Goal: Task Accomplishment & Management: Complete application form

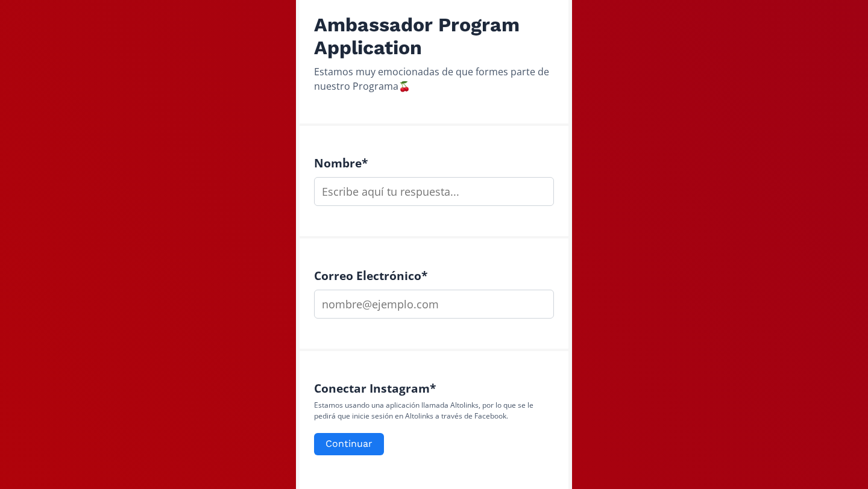
scroll to position [248, 0]
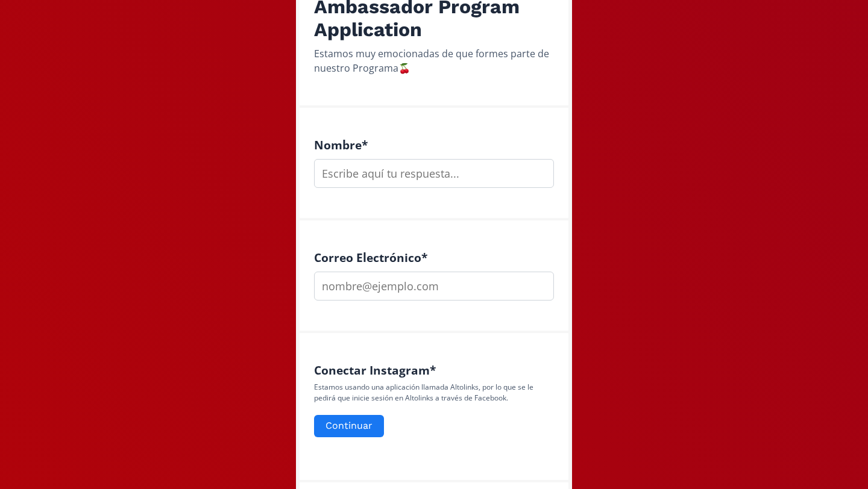
click at [427, 180] on input "text" at bounding box center [434, 173] width 240 height 29
type input "Regina"
click at [425, 293] on input "email" at bounding box center [434, 286] width 240 height 29
type input "[EMAIL_ADDRESS][DOMAIN_NAME]"
click at [342, 429] on button "Continuar" at bounding box center [349, 426] width 74 height 26
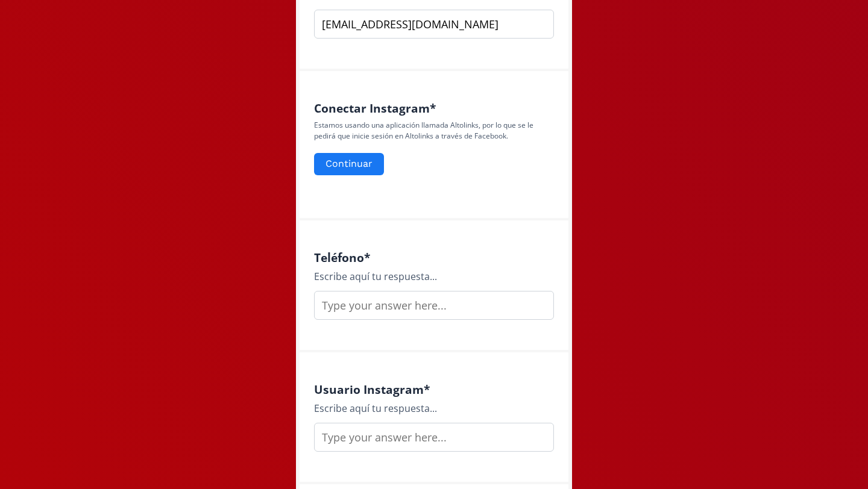
scroll to position [522, 0]
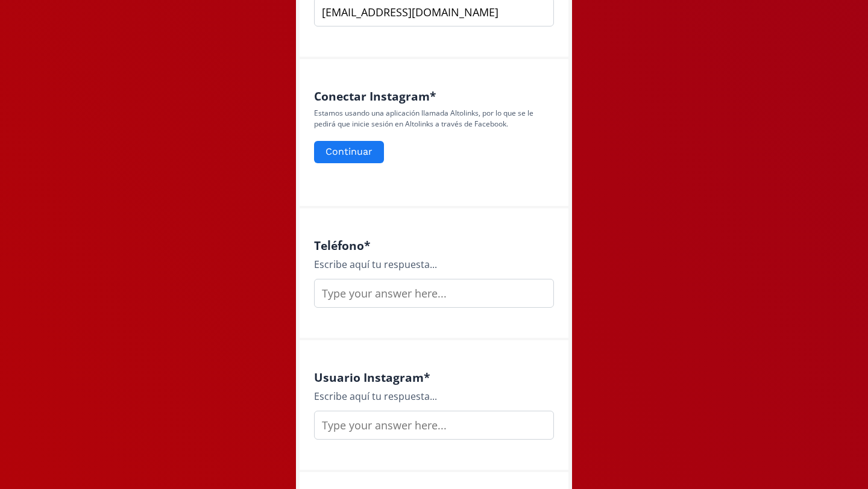
click at [352, 298] on input "text" at bounding box center [434, 293] width 240 height 29
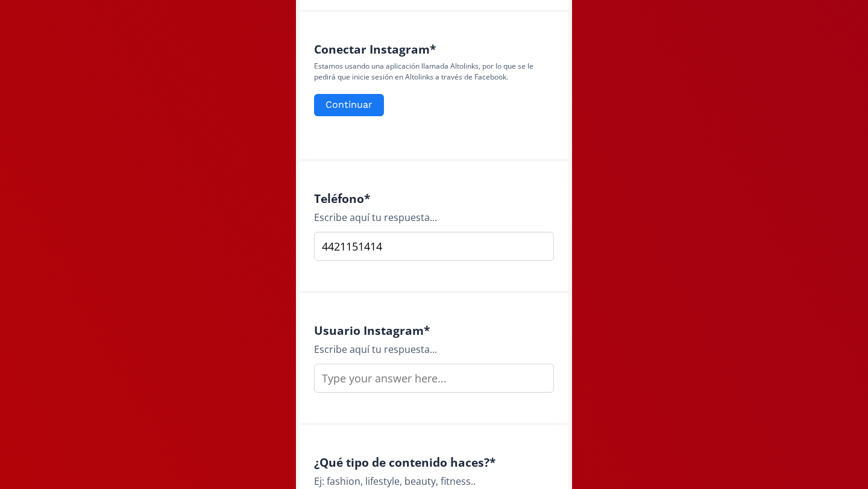
scroll to position [679, 0]
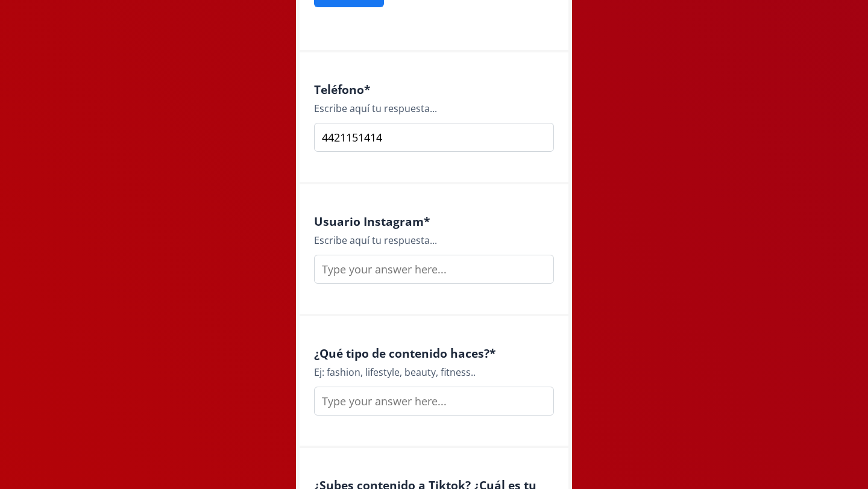
type input "4421151414"
click at [367, 269] on input "text" at bounding box center [434, 269] width 240 height 29
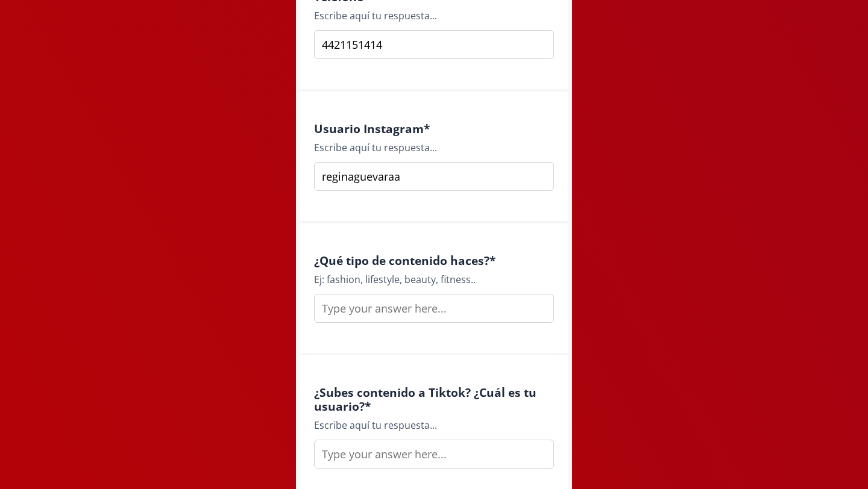
scroll to position [798, 0]
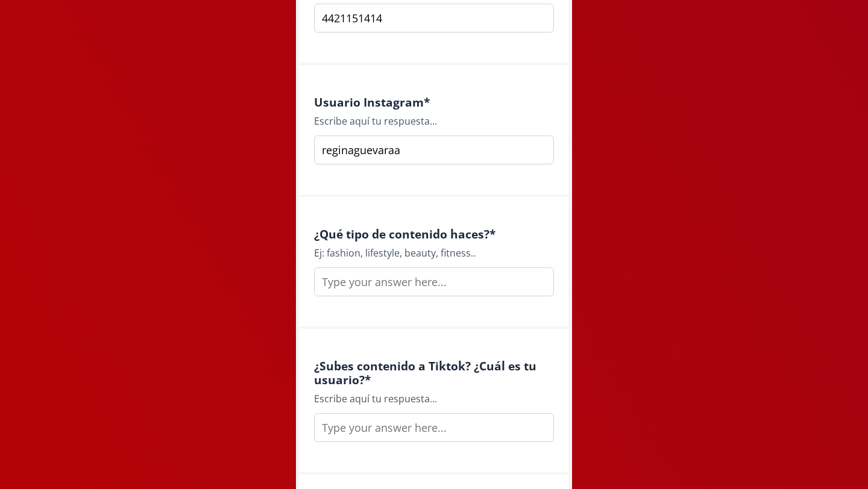
type input "reginaguevaraa"
click at [395, 284] on input "text" at bounding box center [434, 282] width 240 height 29
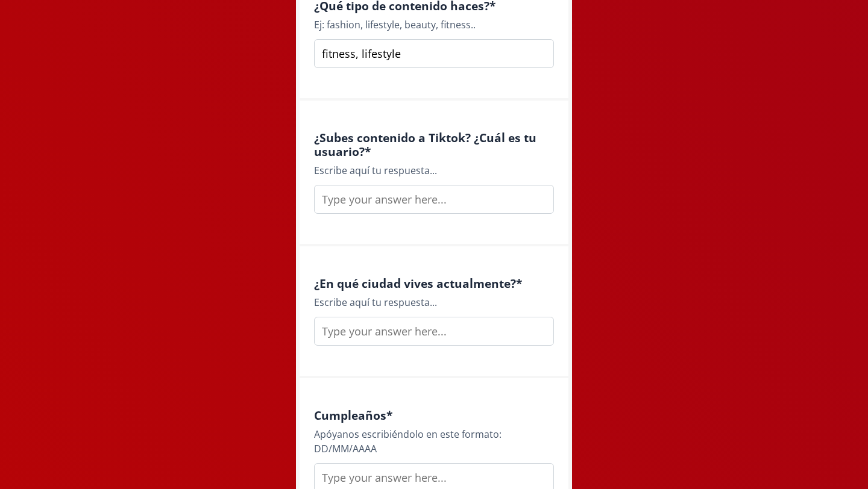
scroll to position [1029, 0]
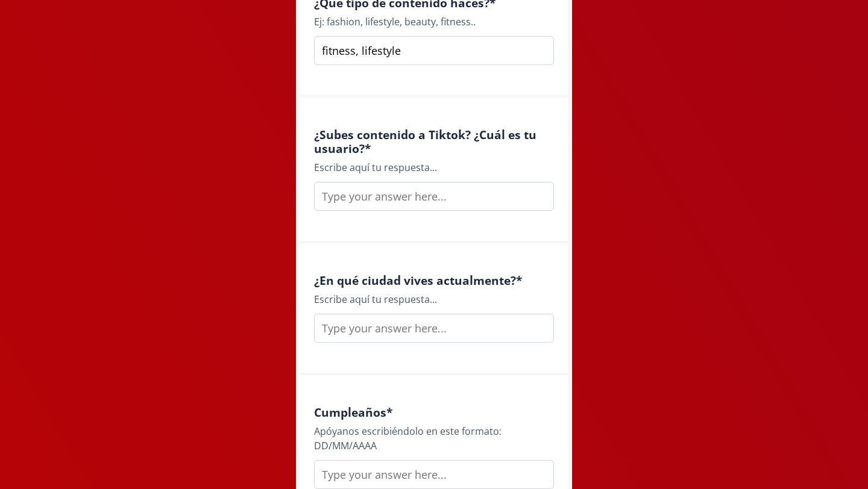
type input "fitness, lifestyle"
click at [383, 169] on div "Escribe aquí tu respuesta..." at bounding box center [434, 167] width 240 height 14
click at [394, 197] on input "text" at bounding box center [434, 196] width 240 height 29
drag, startPoint x: 428, startPoint y: 198, endPoint x: 303, endPoint y: 198, distance: 124.7
click at [303, 198] on div "¿Subes contenido a Tiktok? ¿Cuál es tu usuario? * Escribe aquí tu respuesta... …" at bounding box center [433, 171] width 269 height 146
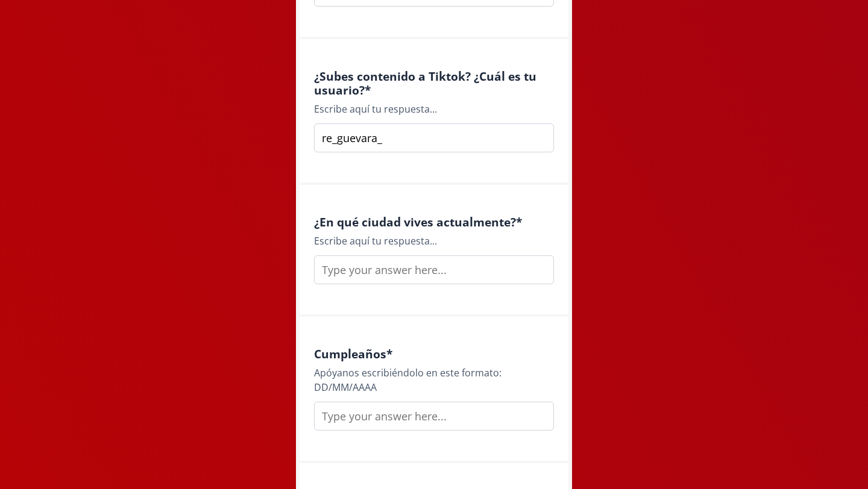
scroll to position [1130, 0]
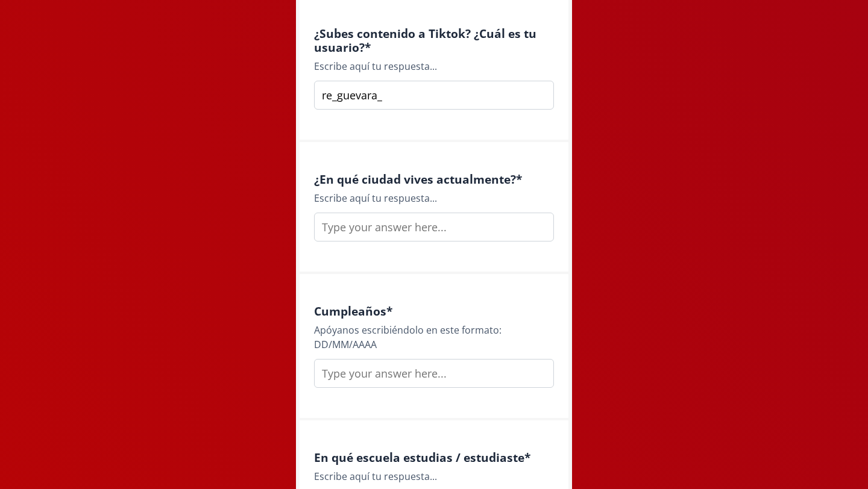
type input "re_guevara_"
click at [448, 224] on input "text" at bounding box center [434, 227] width 240 height 29
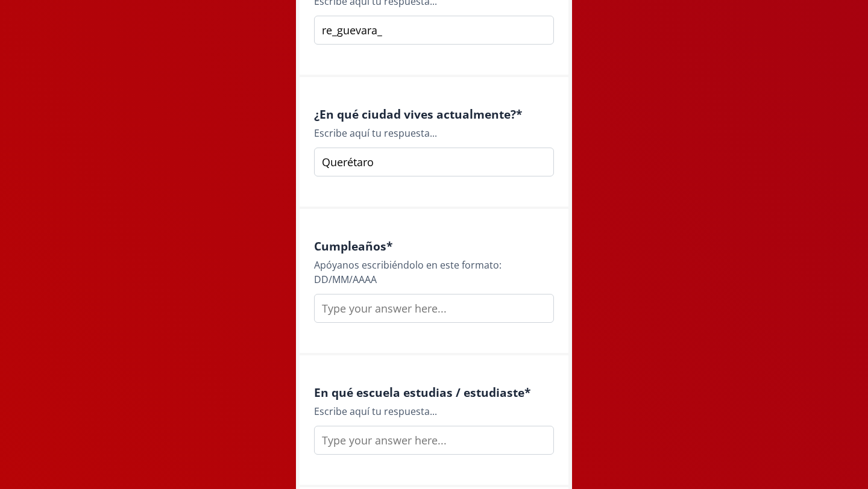
scroll to position [1232, 0]
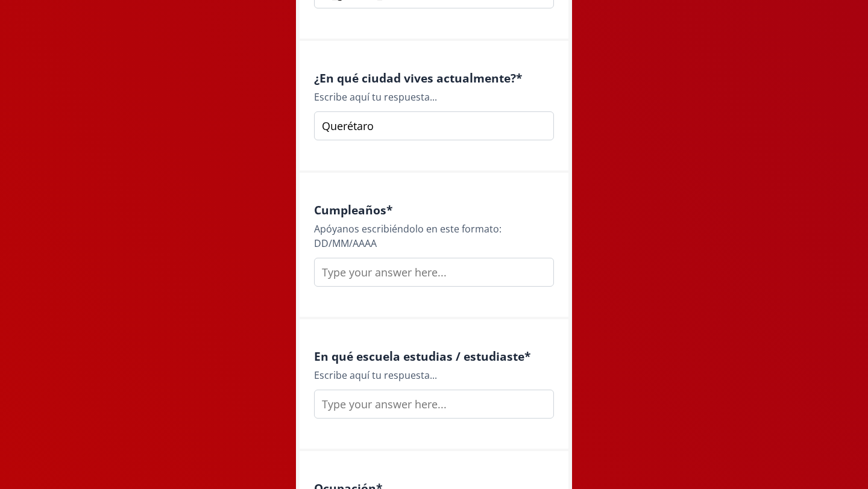
type input "Querétaro"
click at [448, 274] on input "text" at bounding box center [434, 272] width 240 height 29
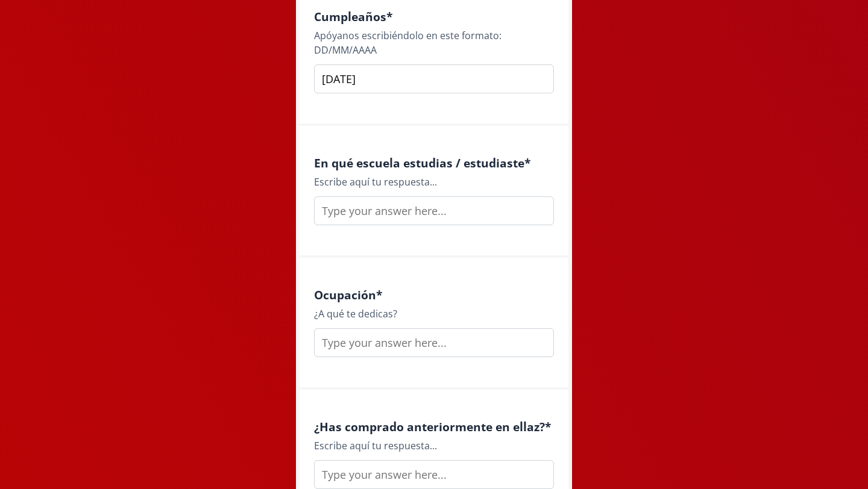
scroll to position [1437, 0]
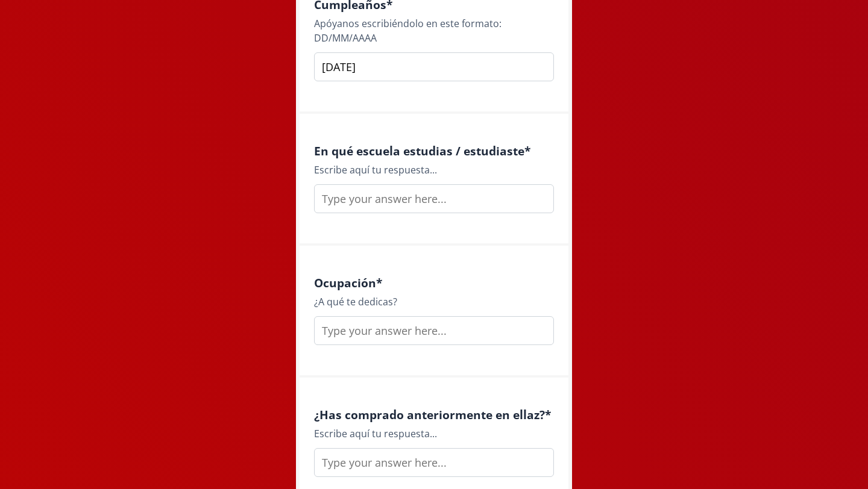
type input "[DATE]"
click at [441, 198] on input "text" at bounding box center [434, 198] width 240 height 29
click at [340, 198] on input "Anahuac Qro" at bounding box center [434, 198] width 240 height 29
click at [394, 196] on input "Anáhuac Qro" at bounding box center [434, 198] width 240 height 29
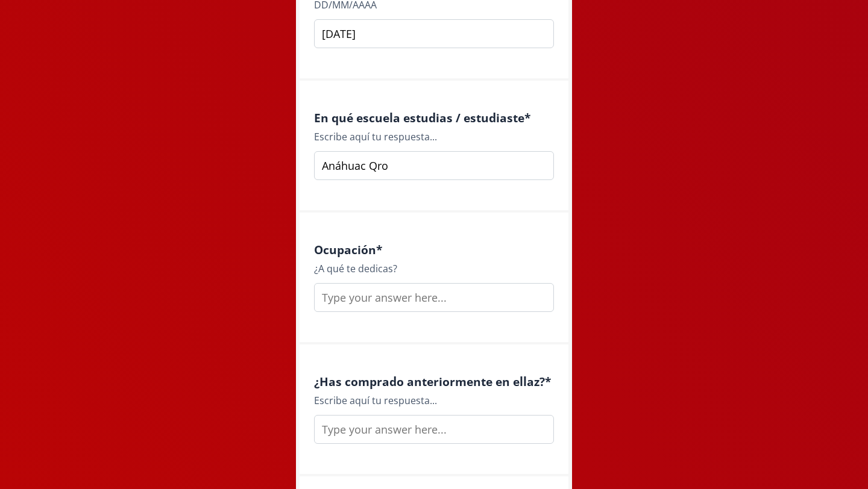
scroll to position [1493, 0]
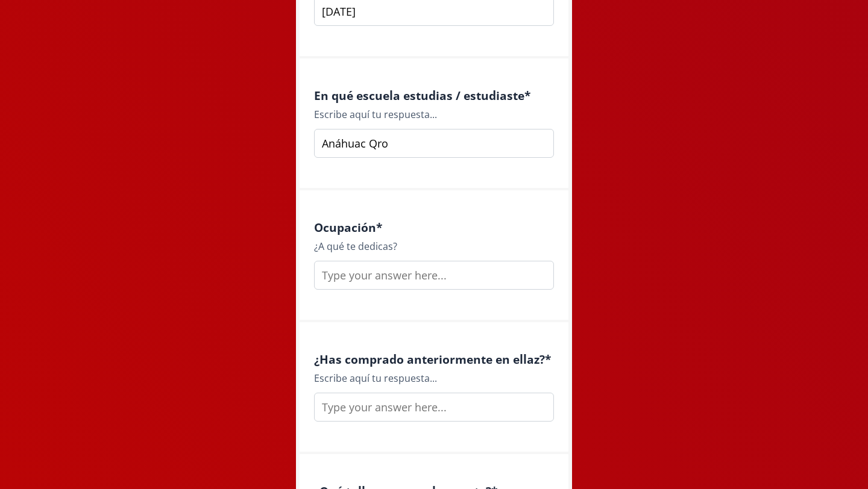
type input "Anáhuac Qro"
click at [380, 280] on input "text" at bounding box center [434, 275] width 240 height 29
type input "c"
type input "u"
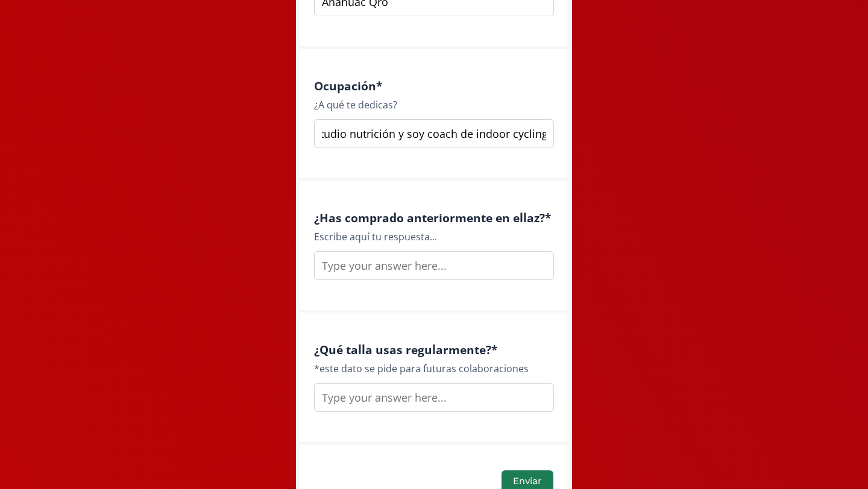
scroll to position [1635, 0]
type input "estudio nutrición y soy coach de indoor cycling"
click at [394, 273] on input "text" at bounding box center [434, 265] width 240 height 29
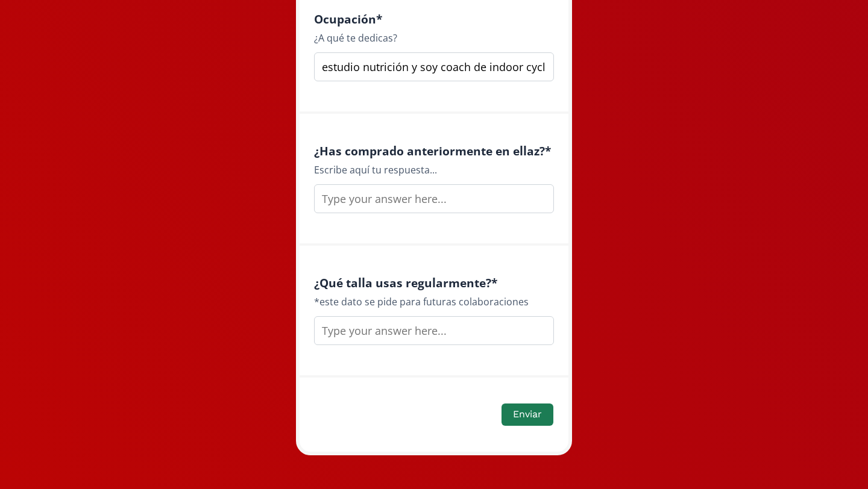
scroll to position [1707, 0]
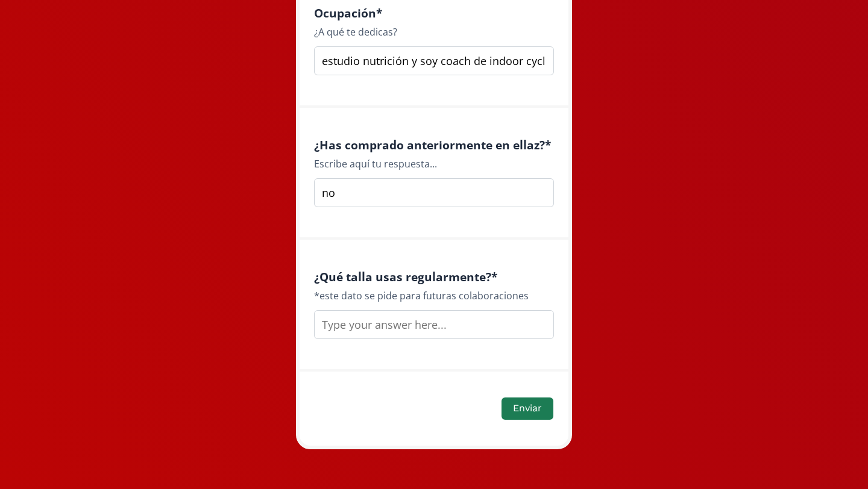
type input "no"
click at [368, 335] on input "text" at bounding box center [434, 324] width 240 height 29
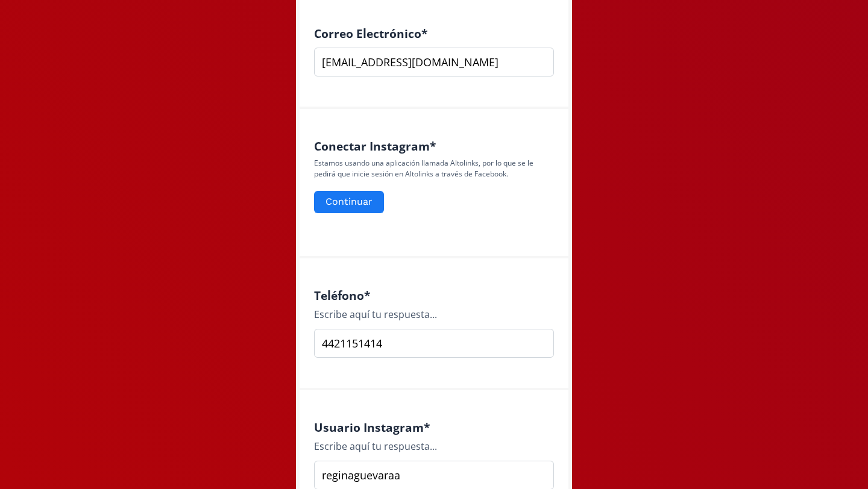
scroll to position [470, 0]
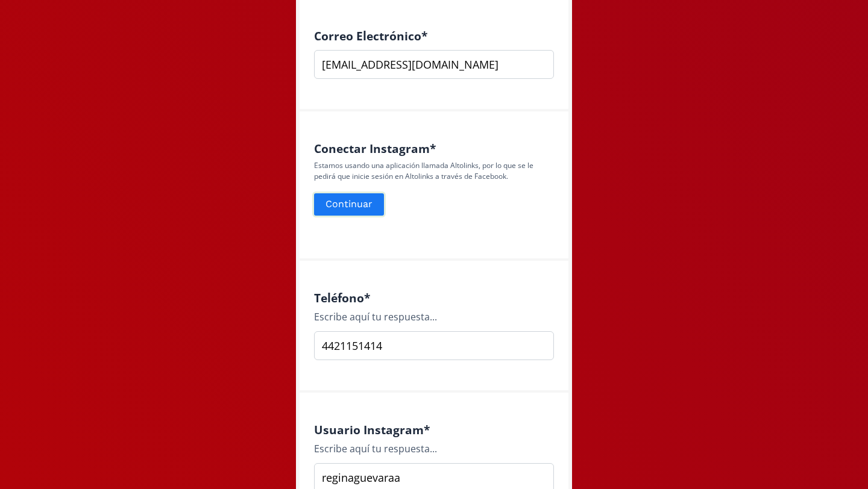
type input "M"
click at [350, 206] on button "Continuar" at bounding box center [349, 205] width 74 height 26
click at [347, 214] on button "Continuar" at bounding box center [349, 205] width 74 height 26
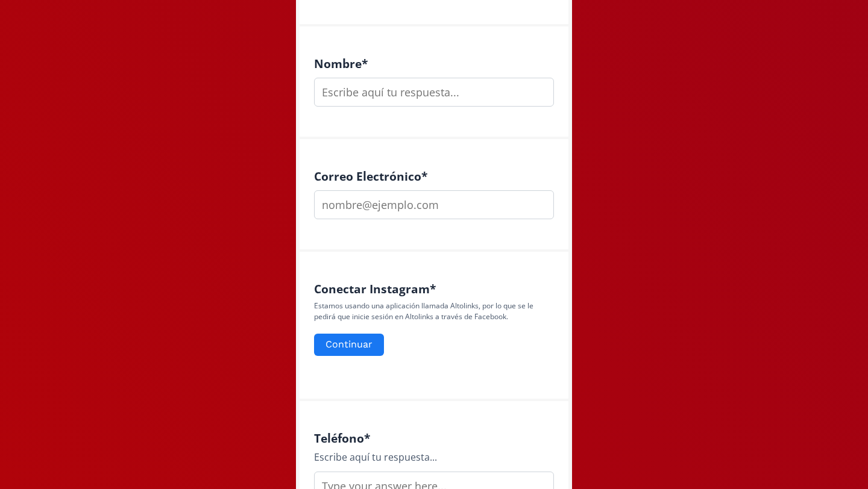
scroll to position [338, 0]
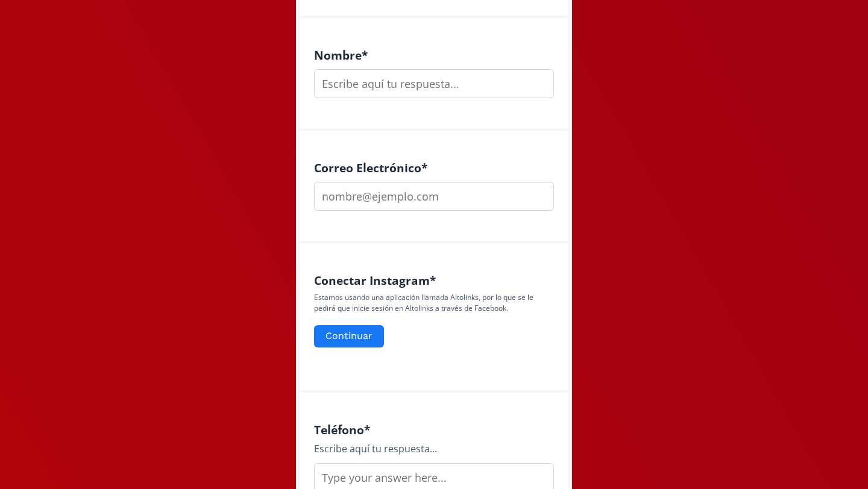
click at [462, 72] on input "text" at bounding box center [434, 83] width 240 height 29
type input "Regina"
click at [454, 190] on input "email" at bounding box center [434, 196] width 240 height 29
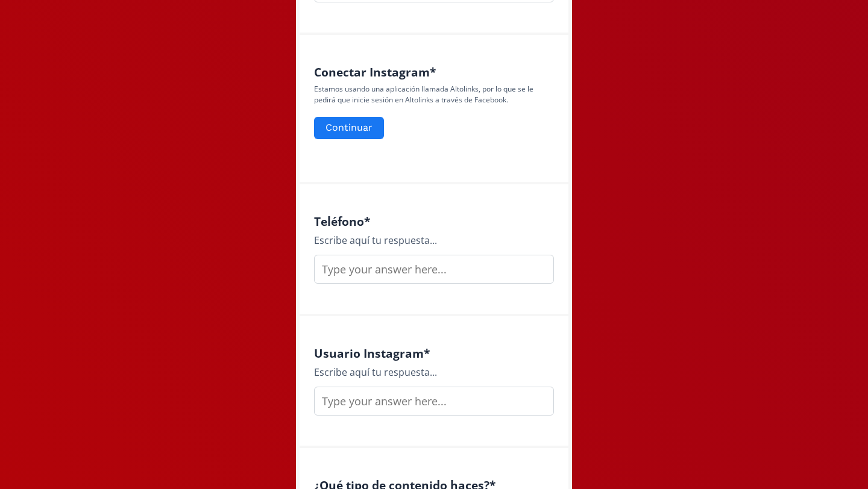
scroll to position [556, 0]
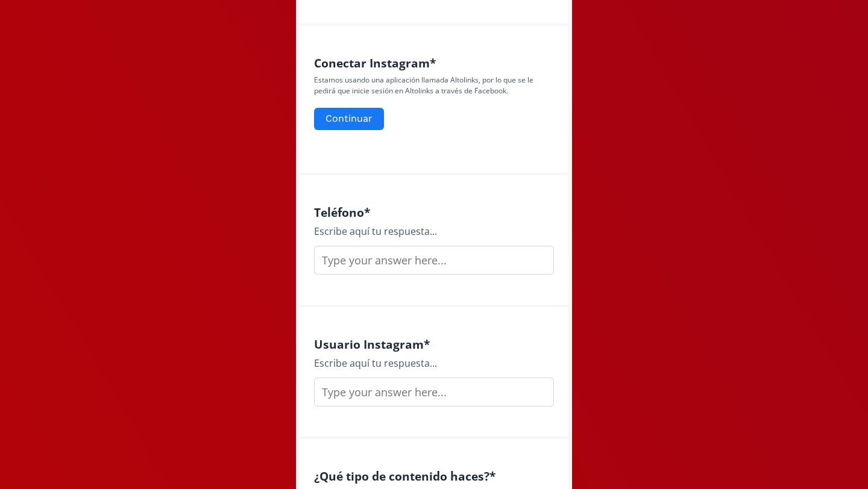
type input "[EMAIL_ADDRESS][DOMAIN_NAME]"
click at [373, 262] on input "text" at bounding box center [434, 260] width 240 height 29
type input "4421151414"
click at [390, 404] on input "text" at bounding box center [434, 392] width 240 height 29
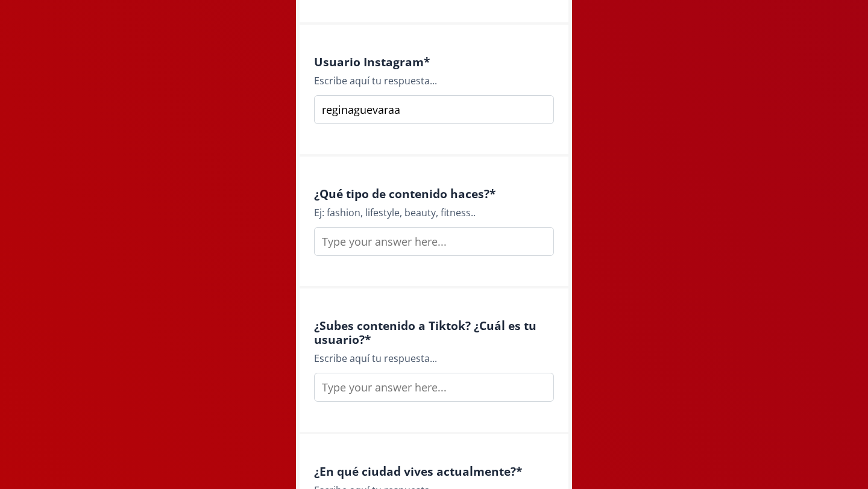
scroll to position [855, 0]
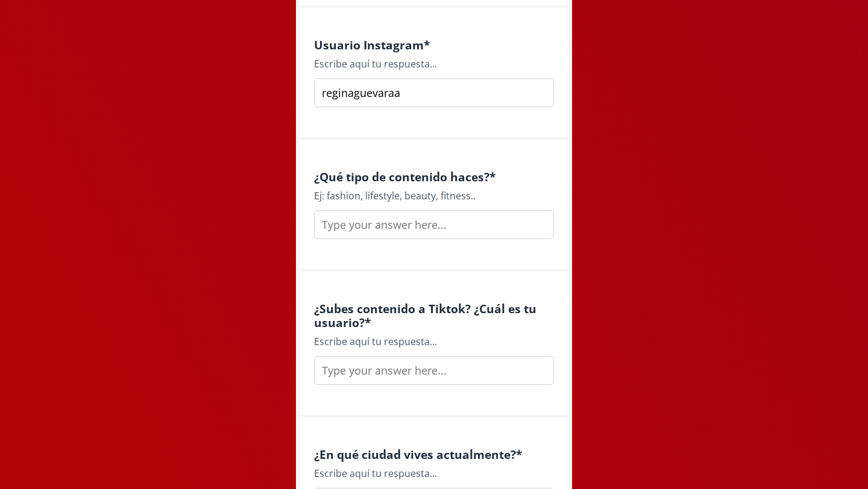
type input "reginaguevaraa"
click at [416, 225] on input "text" at bounding box center [434, 224] width 240 height 29
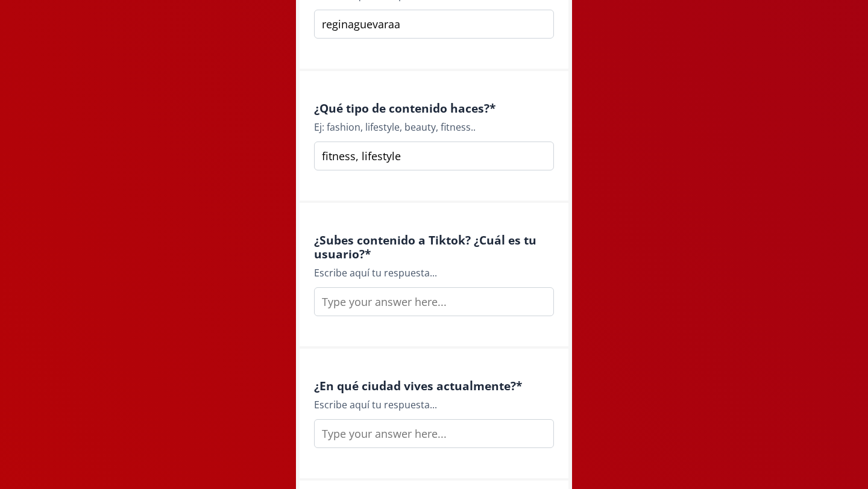
scroll to position [947, 0]
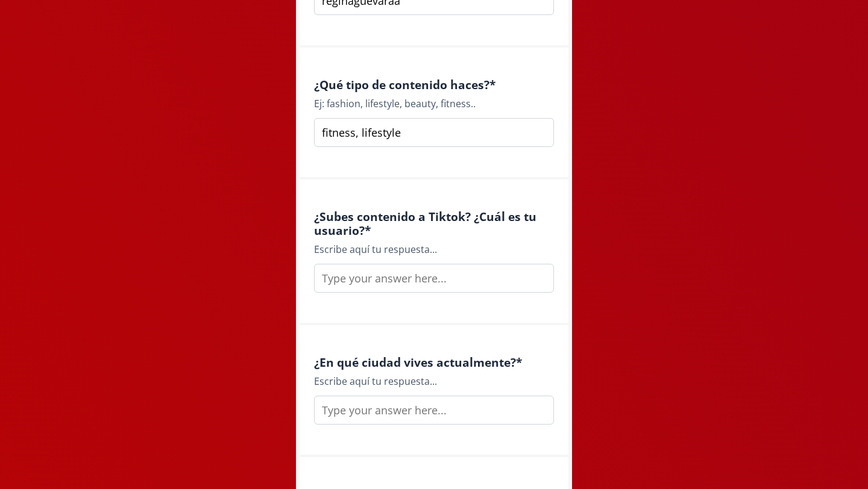
type input "fitness, lifestyle"
click at [398, 281] on input "text" at bounding box center [434, 278] width 240 height 29
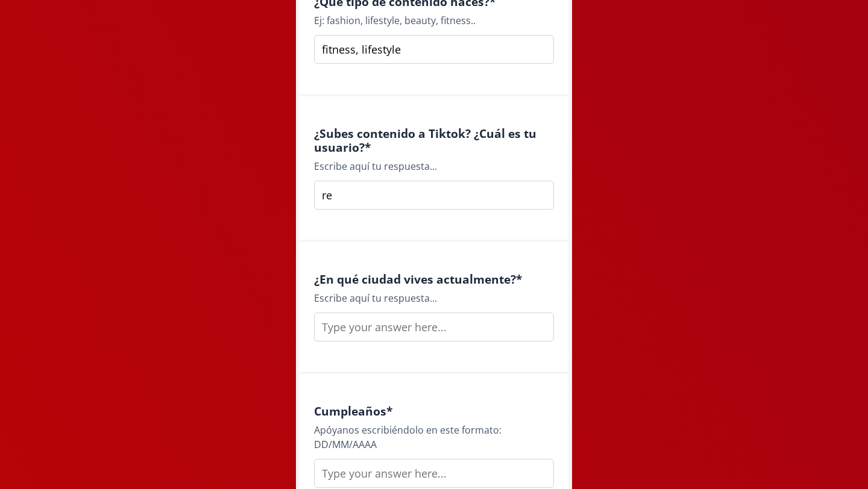
scroll to position [1039, 0]
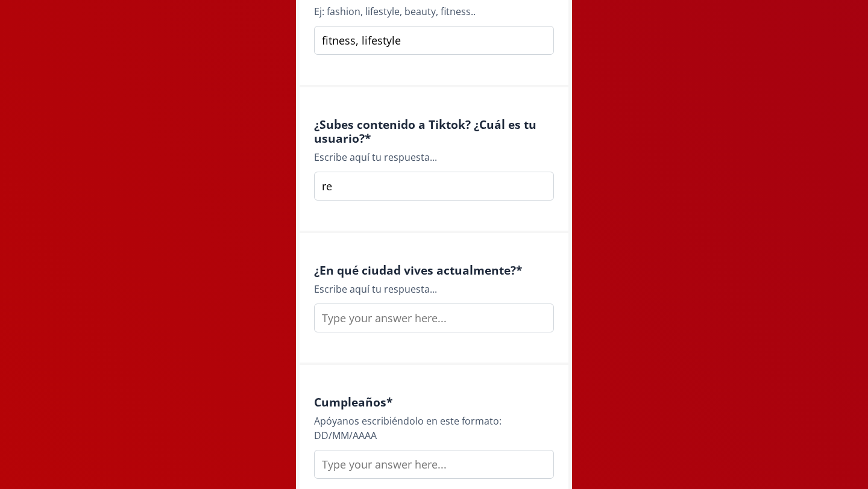
type input "re"
click at [436, 321] on input "text" at bounding box center [434, 318] width 240 height 29
type input "Querétaro"
click at [448, 186] on input "re" at bounding box center [434, 186] width 240 height 29
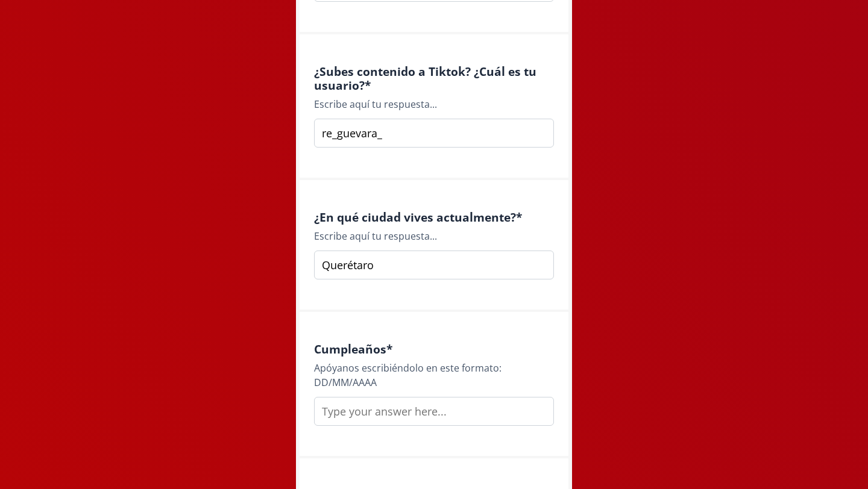
scroll to position [1123, 0]
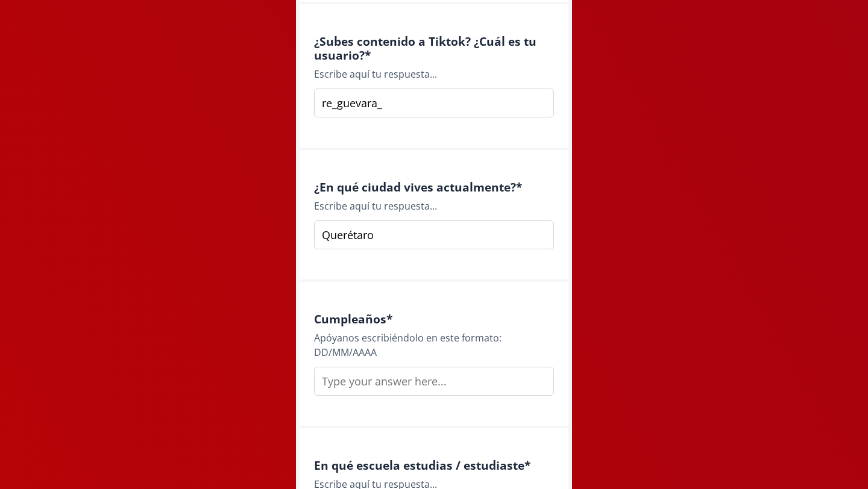
type input "re_guevara_"
click at [407, 227] on input "Querétaro" at bounding box center [434, 235] width 240 height 29
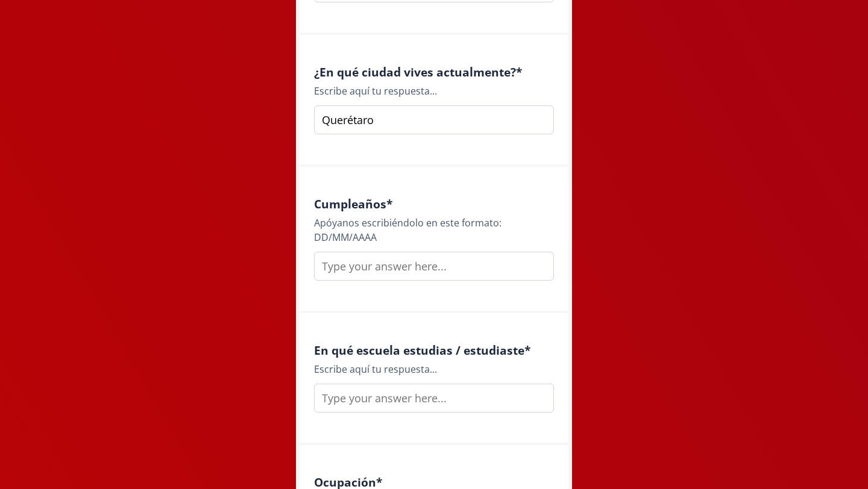
scroll to position [1270, 0]
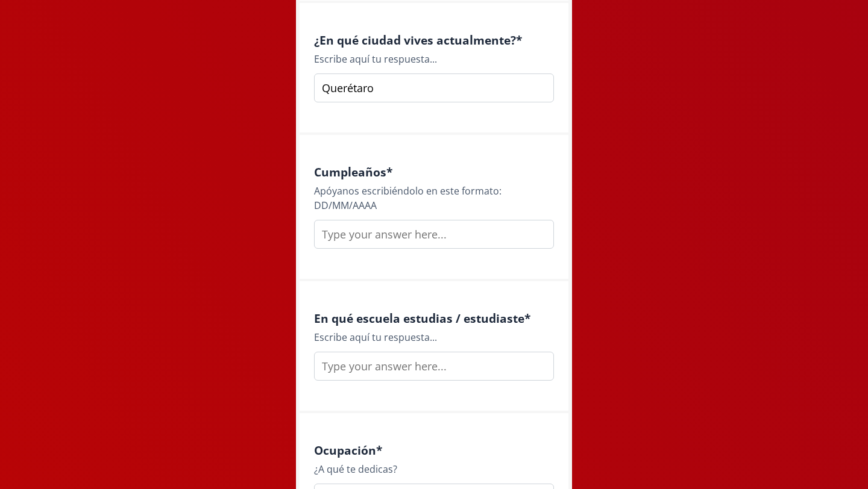
click at [398, 231] on input "text" at bounding box center [434, 234] width 240 height 29
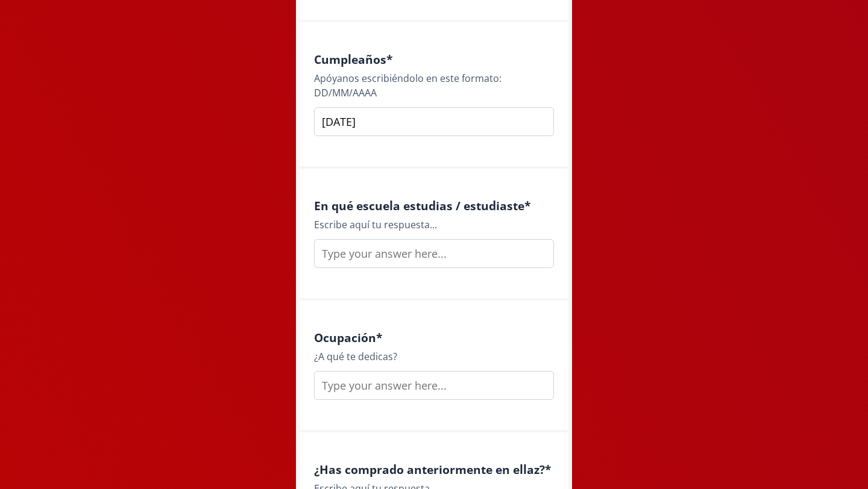
scroll to position [1453, 0]
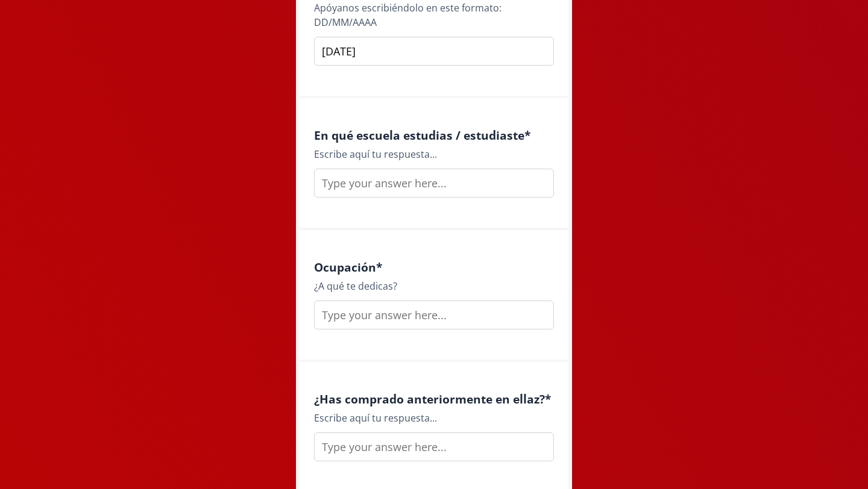
type input "[DATE]"
click at [411, 192] on input "text" at bounding box center [434, 183] width 240 height 29
click at [330, 184] on input "anahuac Qro" at bounding box center [434, 183] width 240 height 29
click at [342, 184] on input "Anahuac Qro" at bounding box center [434, 183] width 240 height 29
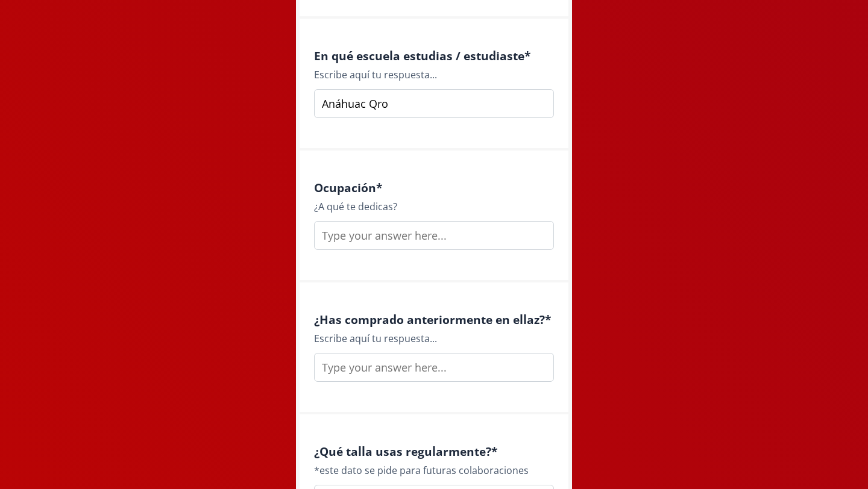
scroll to position [1572, 0]
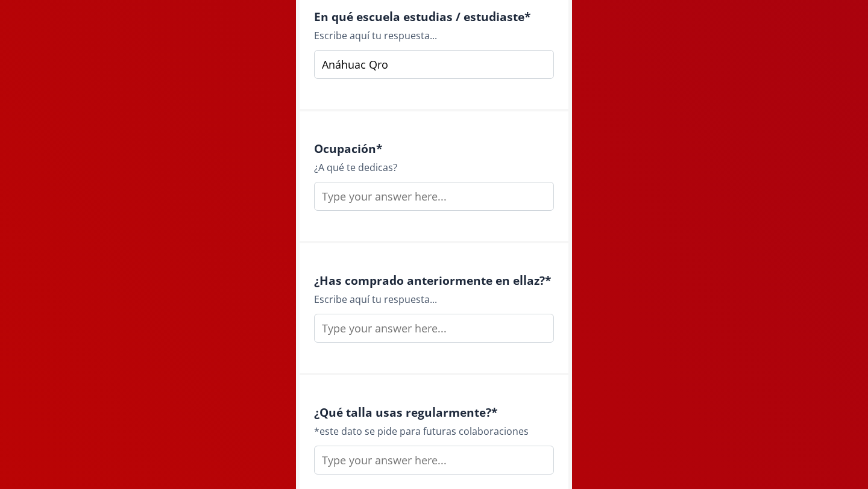
type input "Anáhuac Qro"
click at [357, 196] on input "text" at bounding box center [434, 196] width 240 height 29
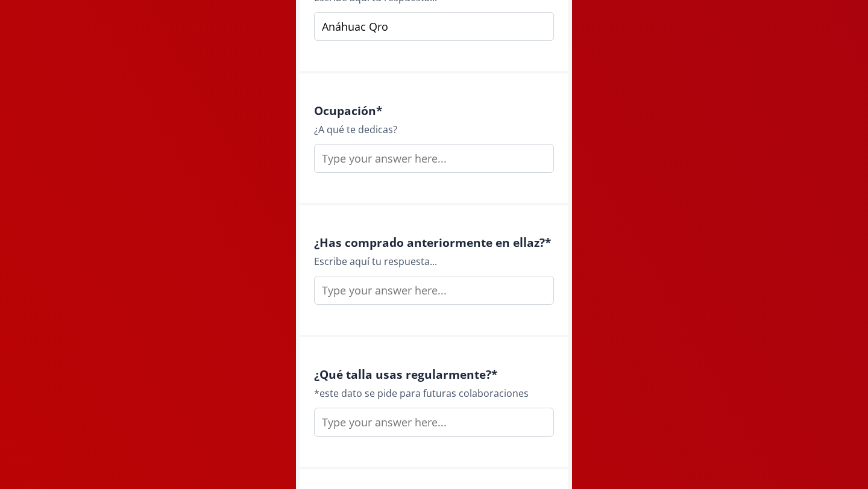
scroll to position [1625, 0]
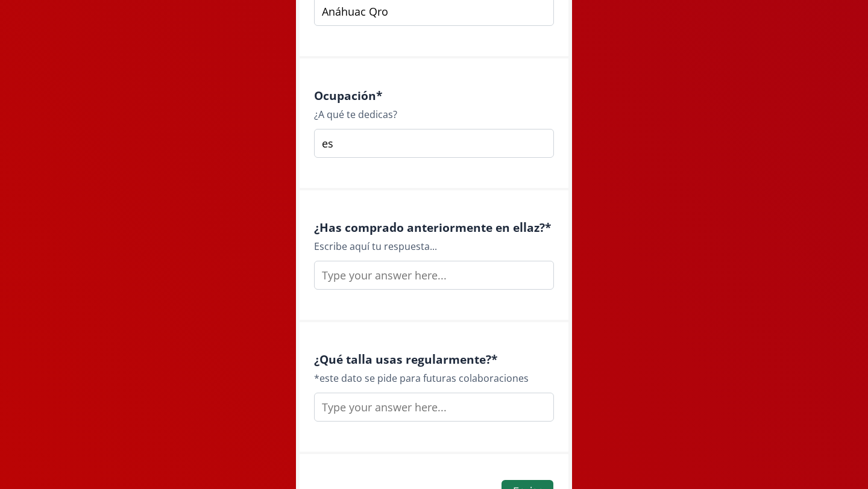
type input "e"
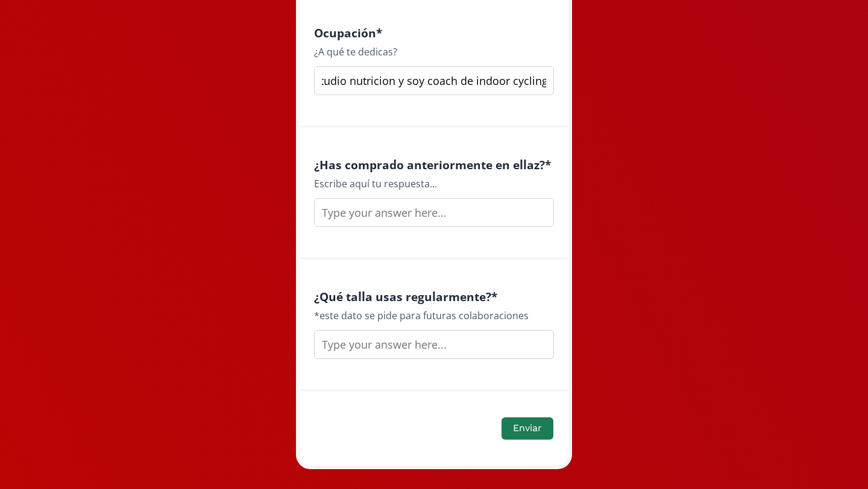
scroll to position [1710, 0]
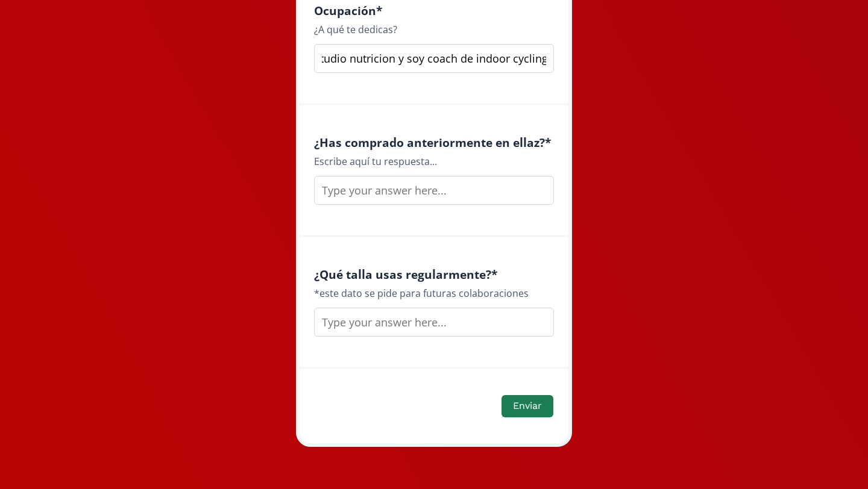
type input "estudio nutricion y soy coach de indoor cycling"
click at [370, 193] on input "text" at bounding box center [434, 190] width 240 height 29
type input "no"
click at [362, 327] on input "text" at bounding box center [434, 322] width 240 height 29
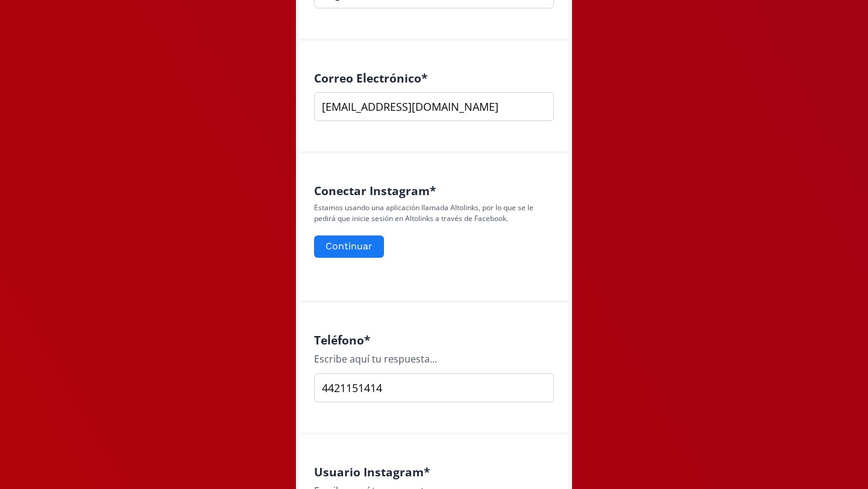
scroll to position [412, 0]
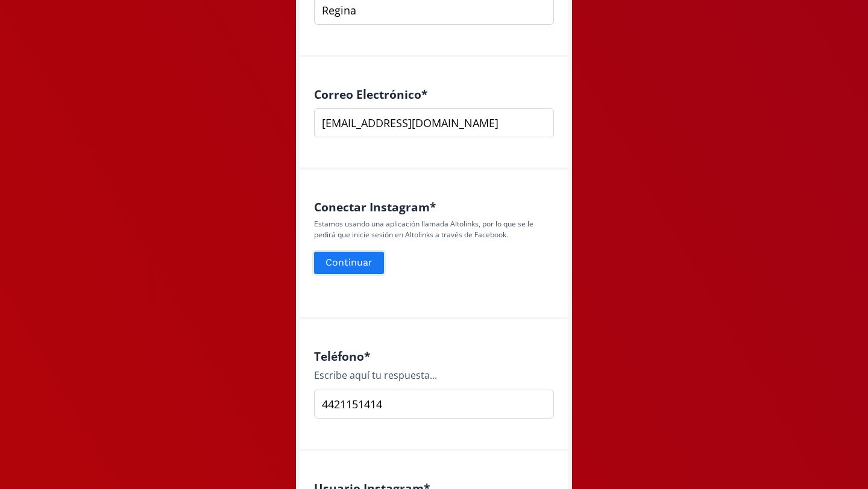
type input "M"
click at [362, 252] on button "Continuar" at bounding box center [349, 263] width 74 height 26
